Goal: Task Accomplishment & Management: Manage account settings

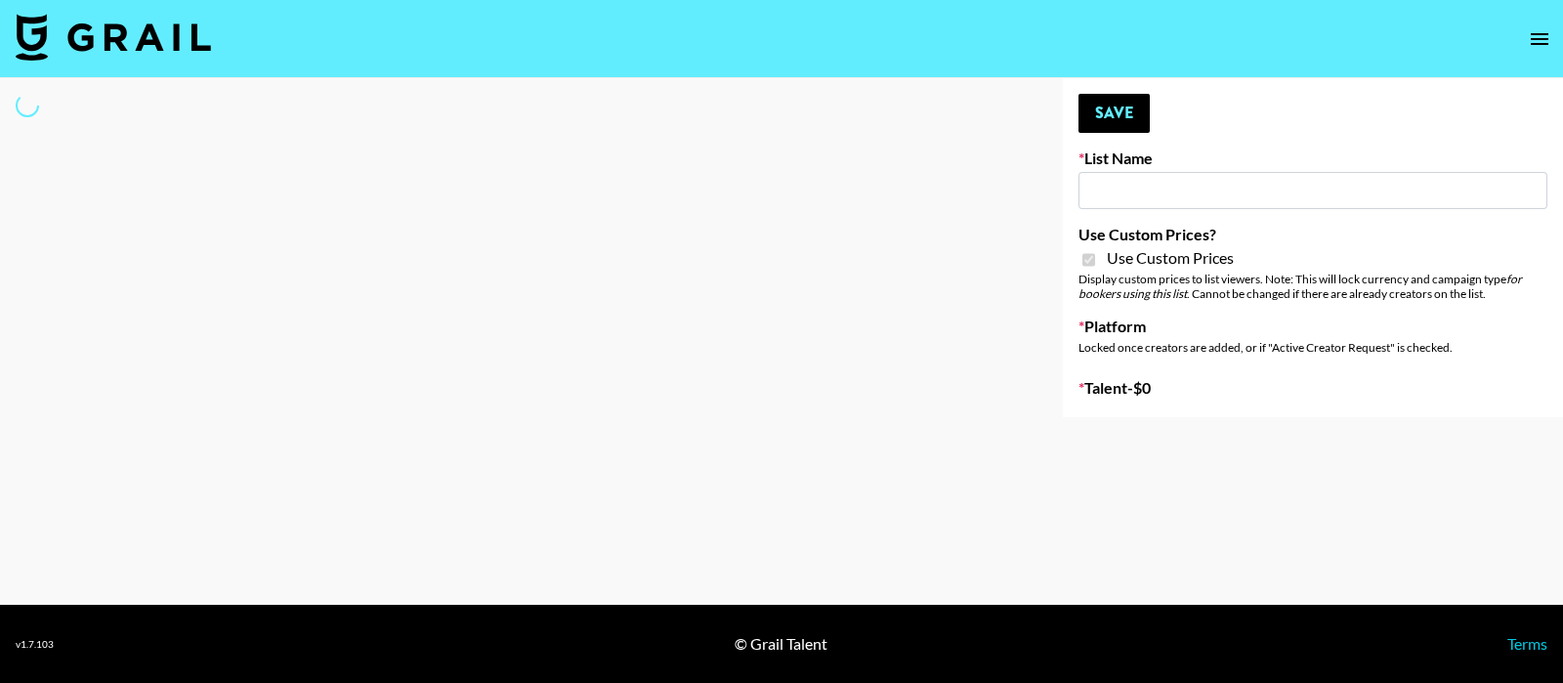
type input "Brickhouse - Relatable (20th Sept)"
checkbox input "true"
select select "Brand"
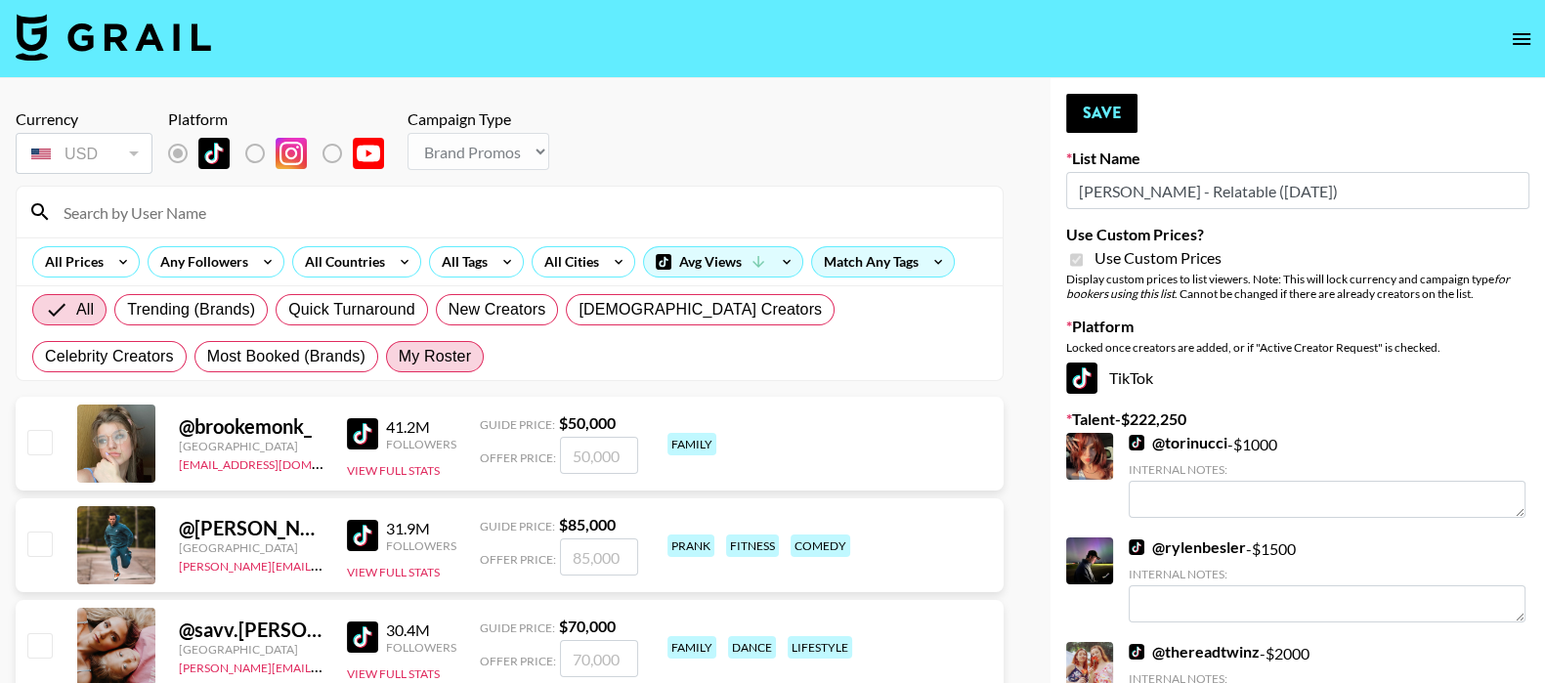
click at [399, 356] on span "My Roster" at bounding box center [435, 356] width 72 height 23
click at [399, 357] on input "My Roster" at bounding box center [399, 357] width 0 height 0
radio input "true"
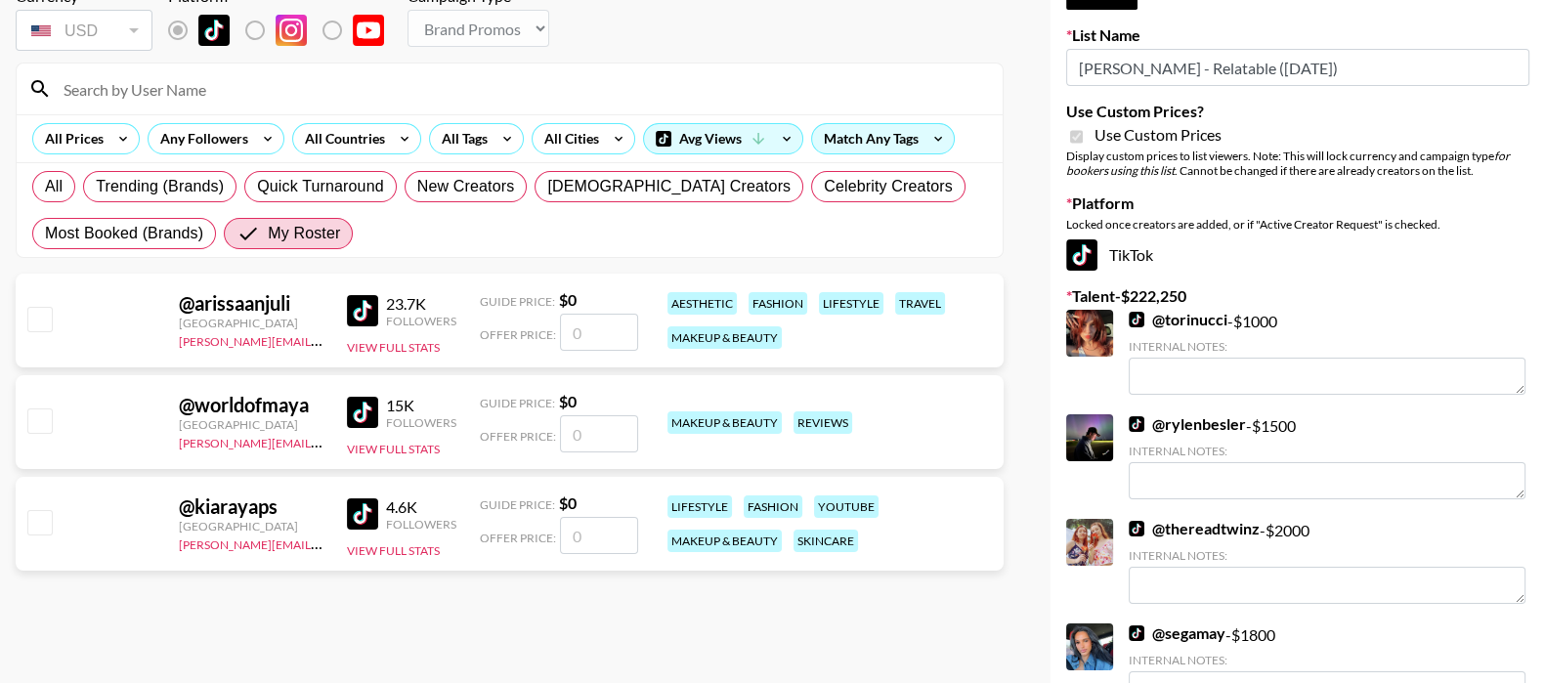
scroll to position [243, 0]
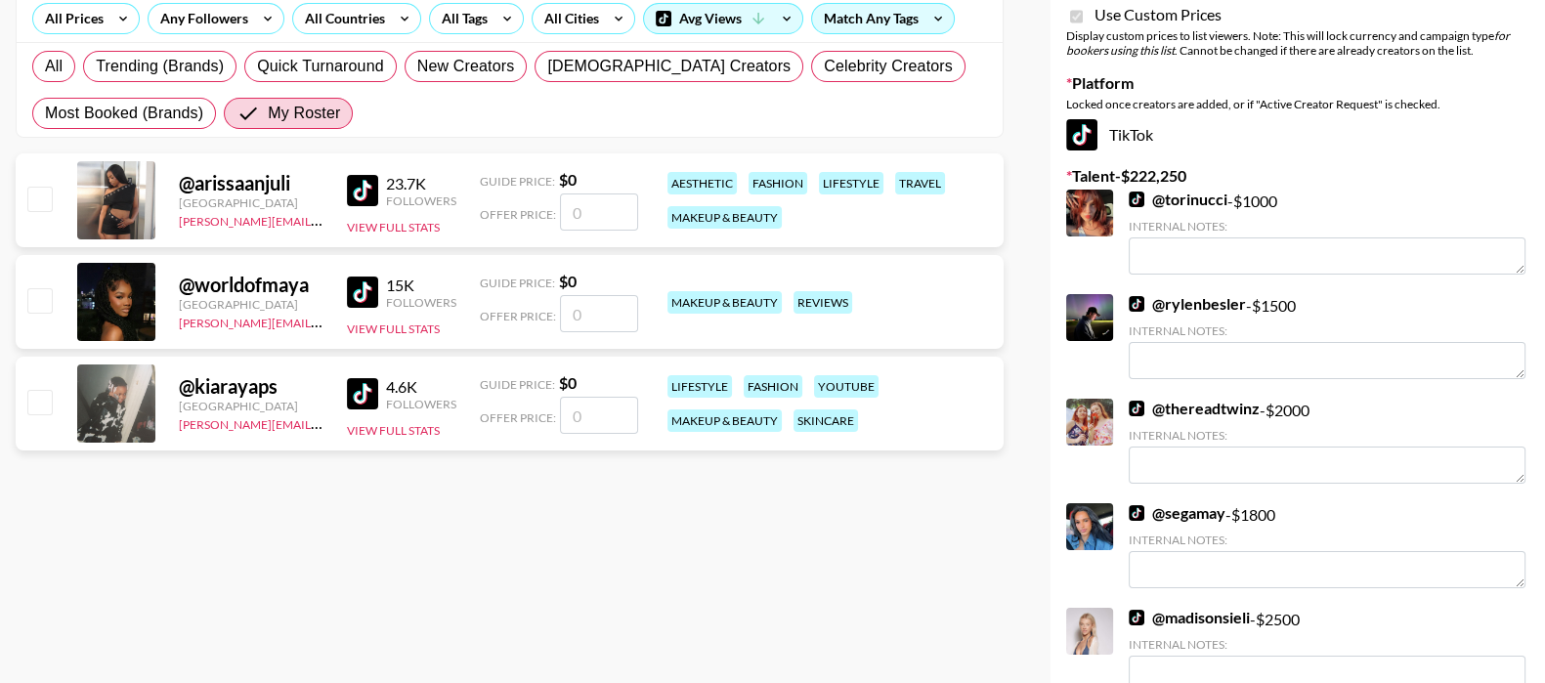
click at [594, 207] on input "number" at bounding box center [599, 211] width 78 height 37
checkbox input "true"
type input "1100"
click at [611, 432] on input "number" at bounding box center [599, 415] width 78 height 37
checkbox input "true"
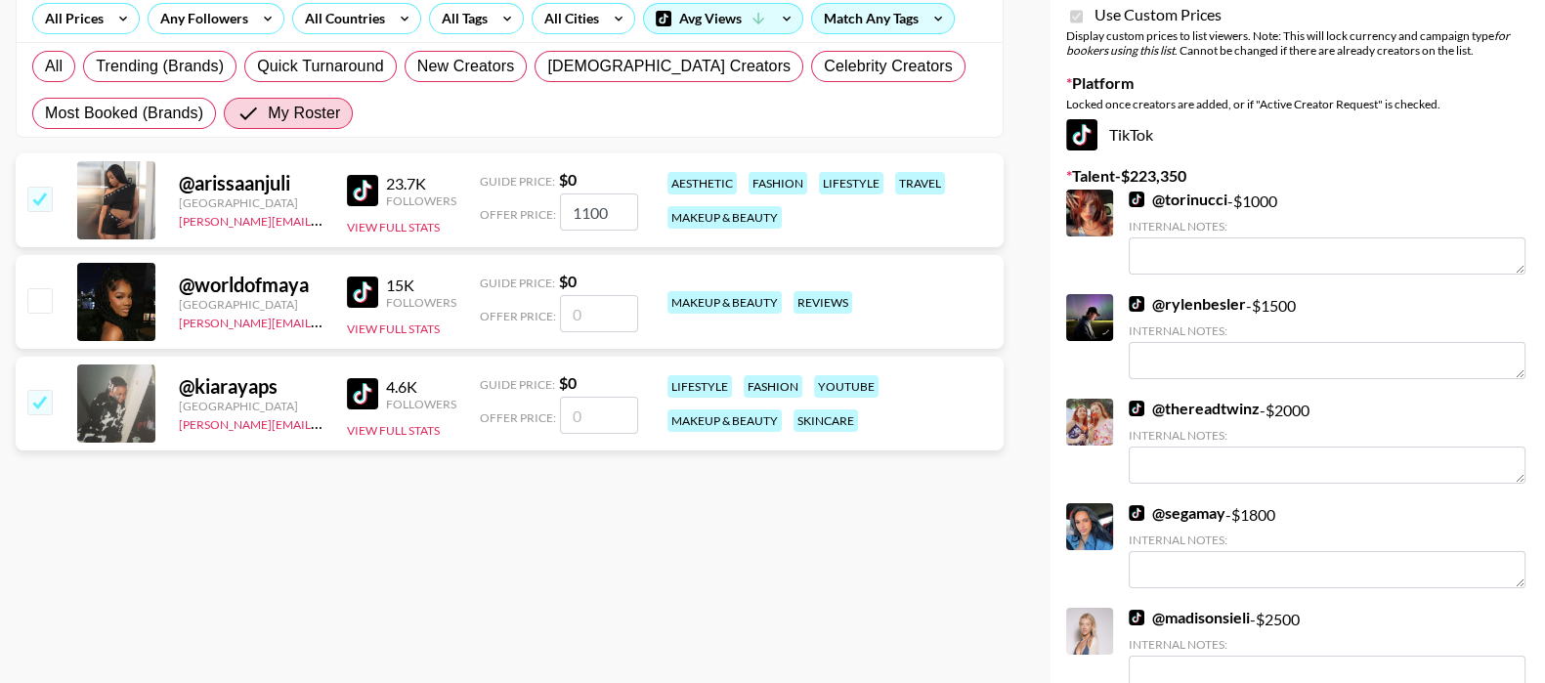
type input "8"
checkbox input "false"
checkbox input "true"
type input "1"
checkbox input "false"
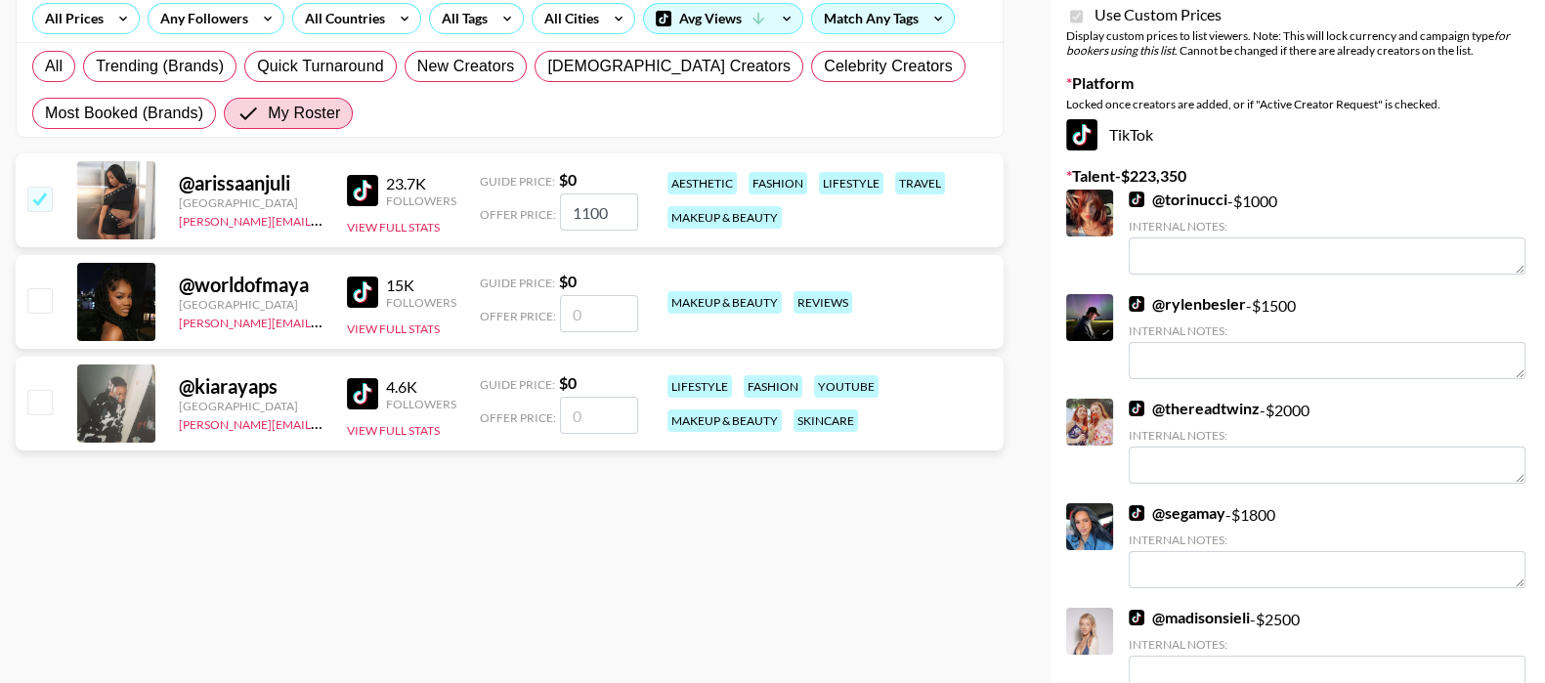
checkbox input "true"
type input "8"
checkbox input "false"
type input "1"
checkbox input "true"
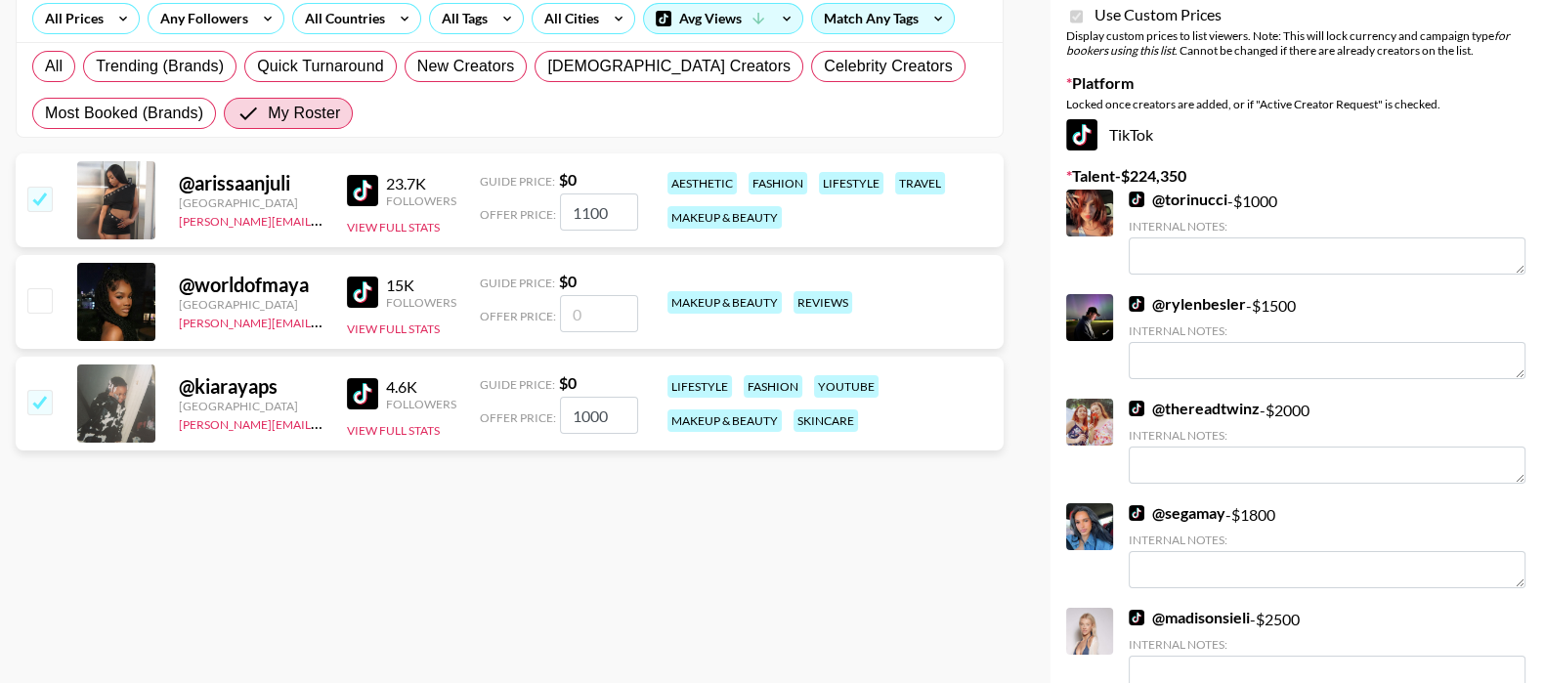
type input "1000"
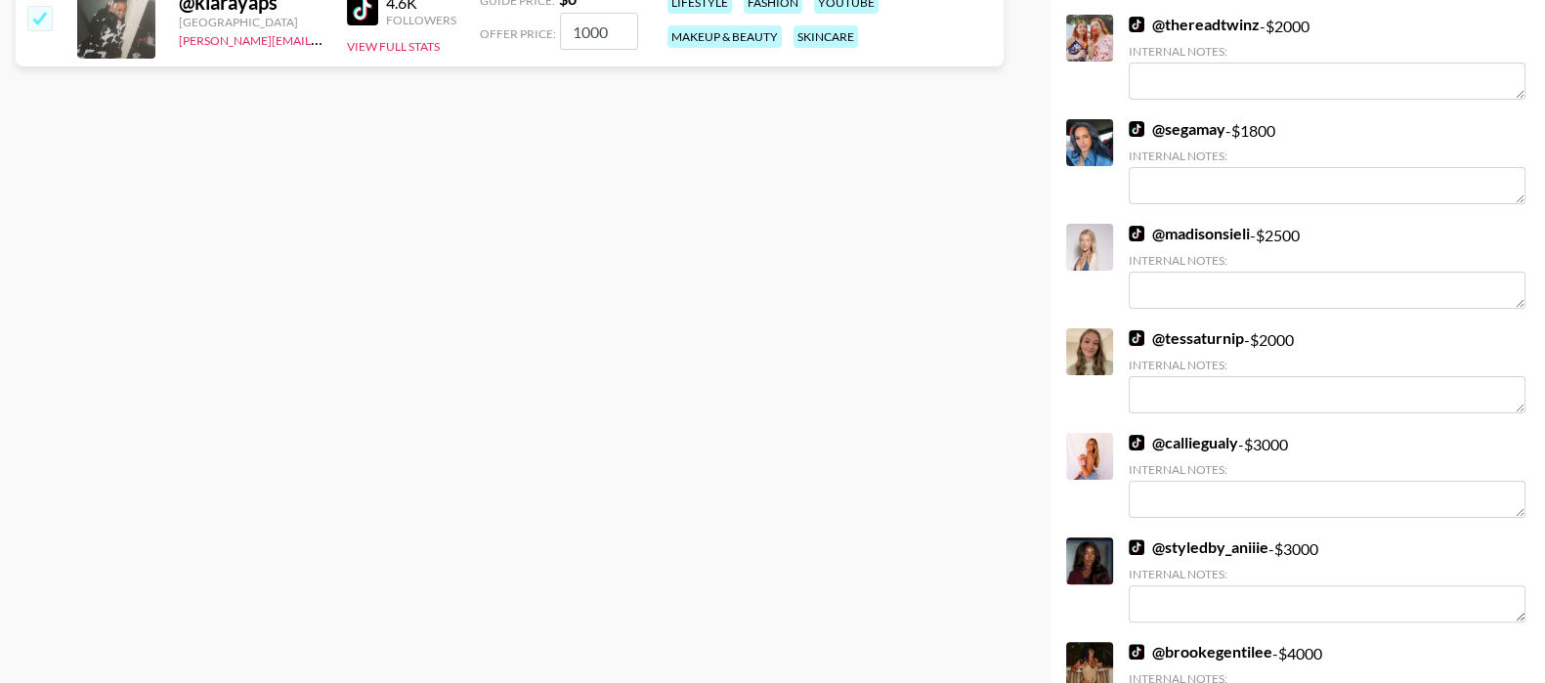
scroll to position [0, 0]
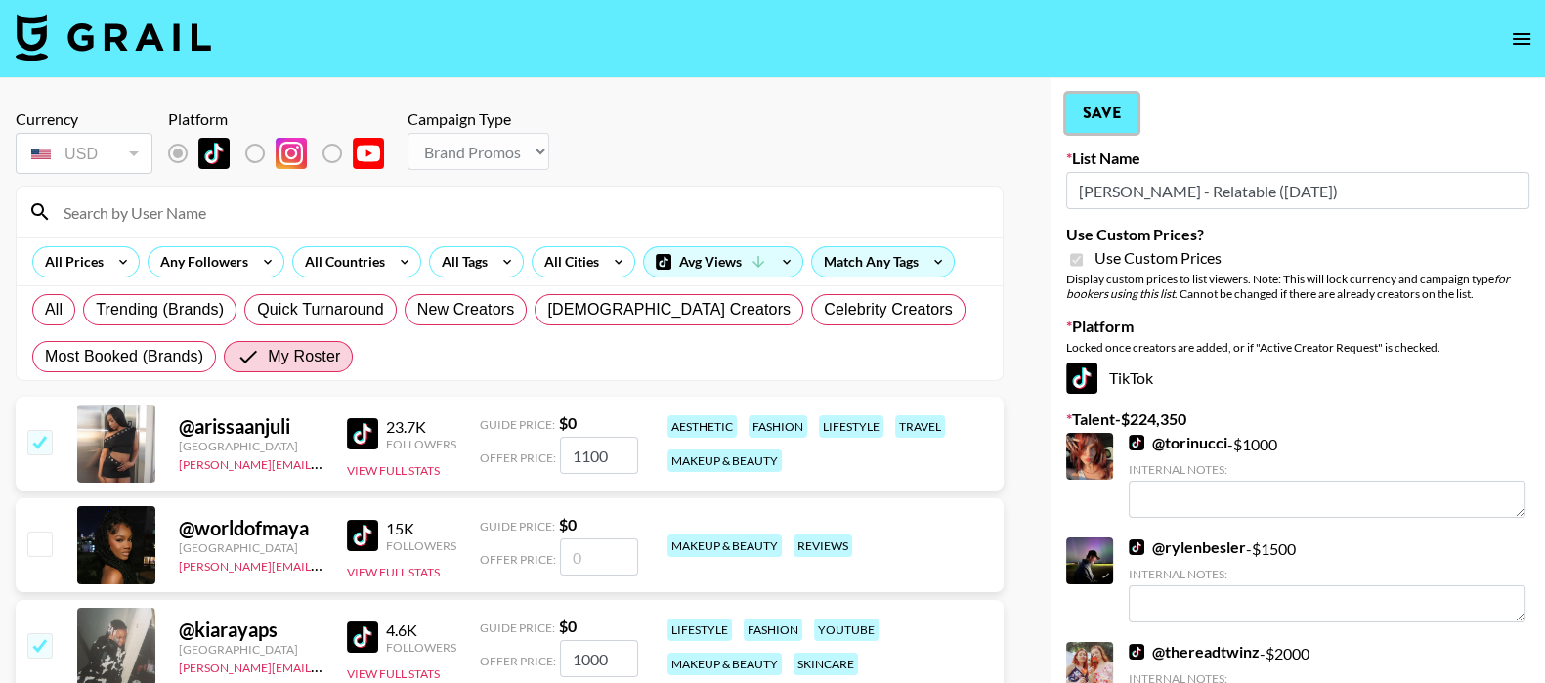
click at [1131, 106] on button "Save" at bounding box center [1101, 113] width 71 height 39
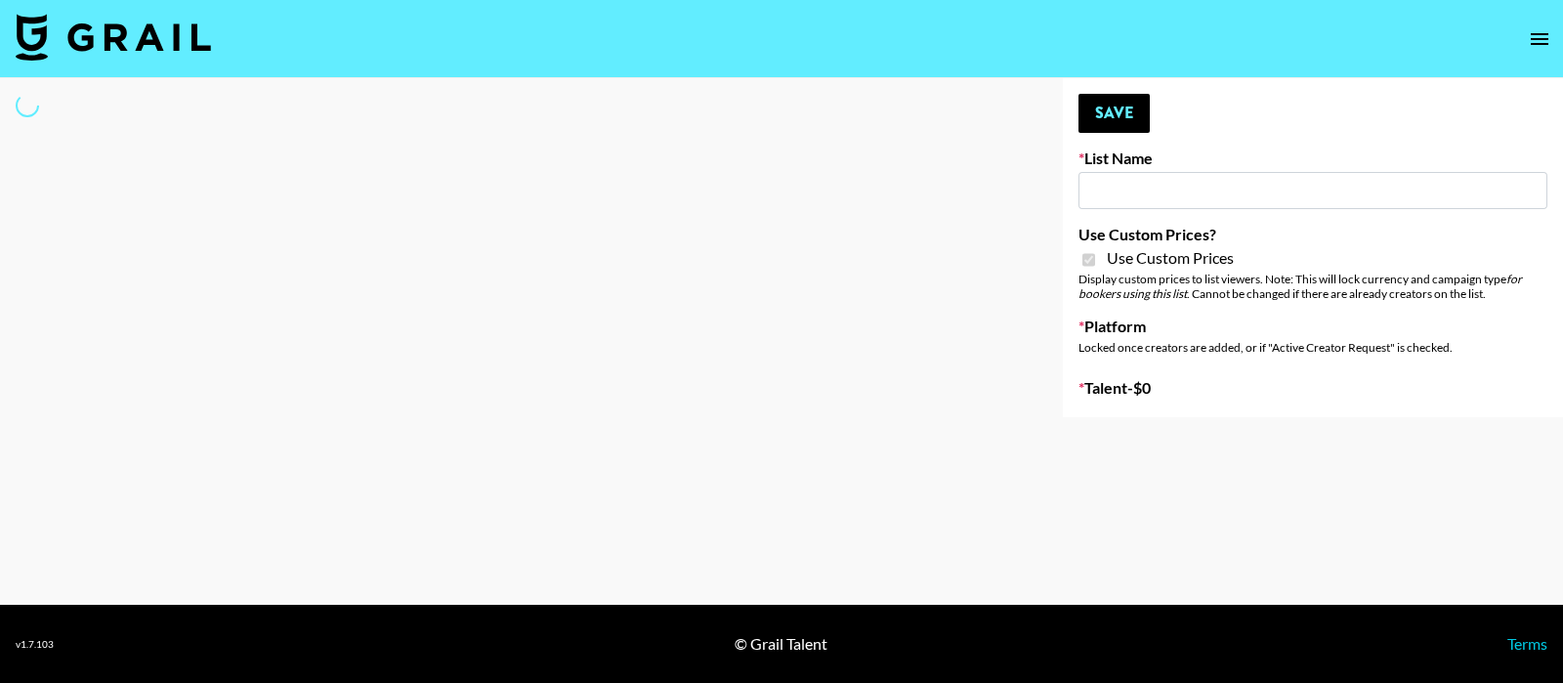
type input "[PERSON_NAME] - Fitness ([DATE])"
checkbox input "true"
select select "Brand"
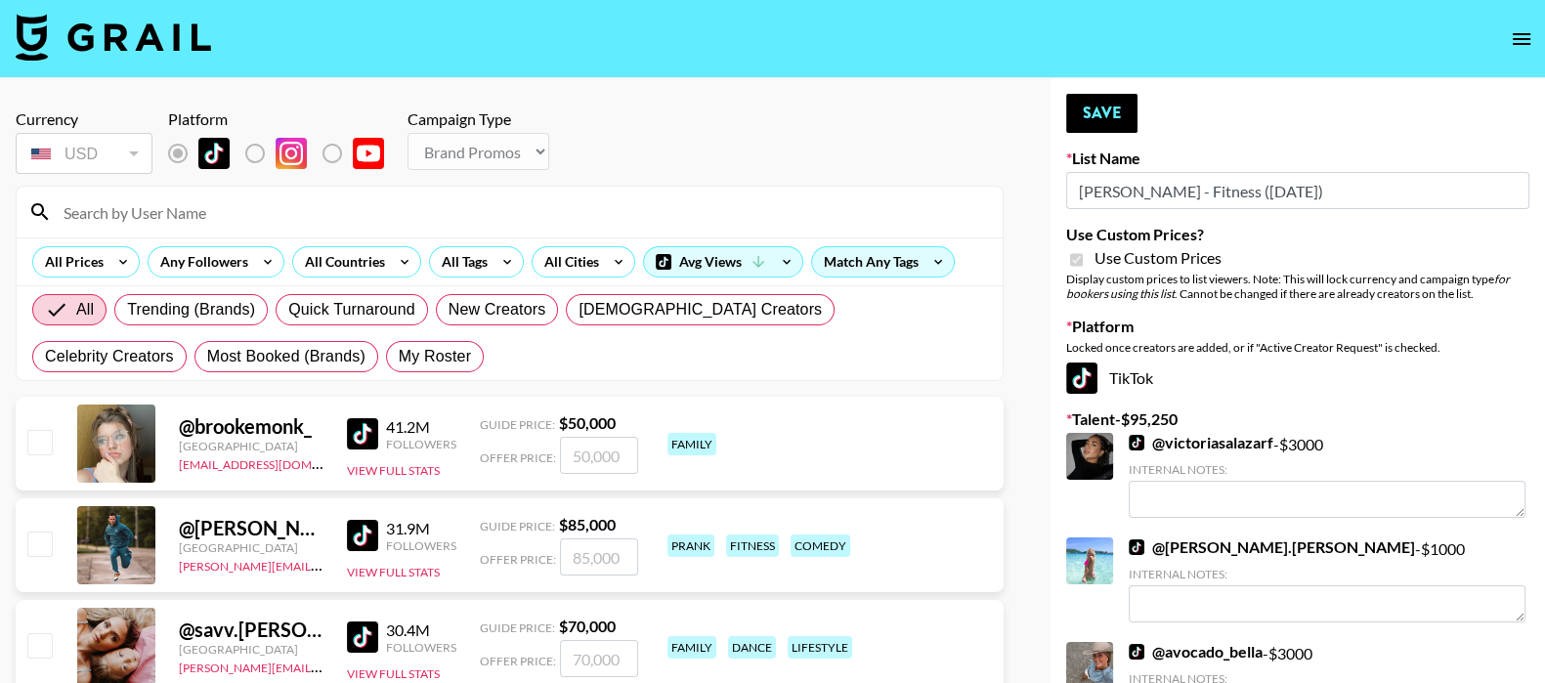
click at [289, 374] on div "All Trending (Brands) Quick Turnaround New Creators [DEMOGRAPHIC_DATA] Creators…" at bounding box center [509, 333] width 962 height 94
click at [399, 363] on span "My Roster" at bounding box center [435, 356] width 72 height 23
click at [399, 357] on input "My Roster" at bounding box center [399, 357] width 0 height 0
radio input "true"
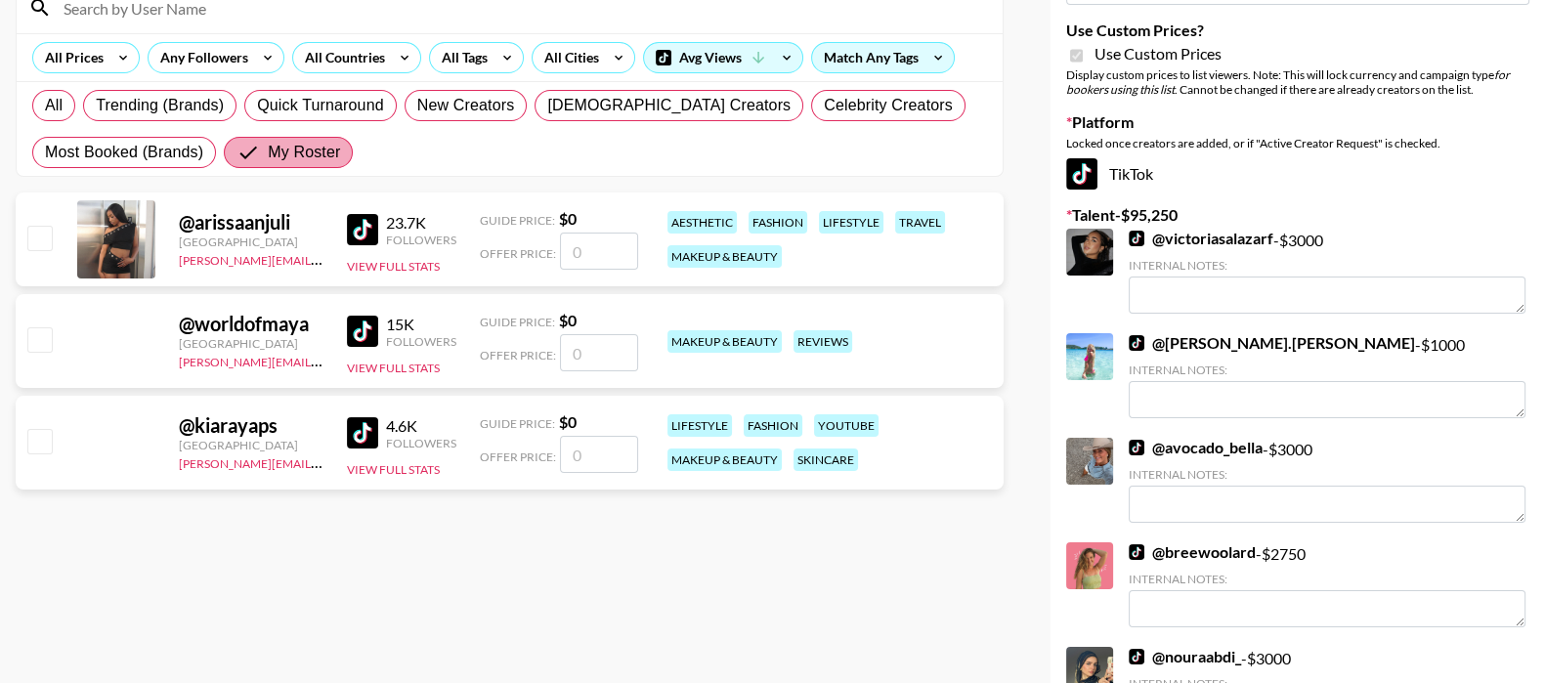
scroll to position [366, 0]
